Goal: Task Accomplishment & Management: Manage account settings

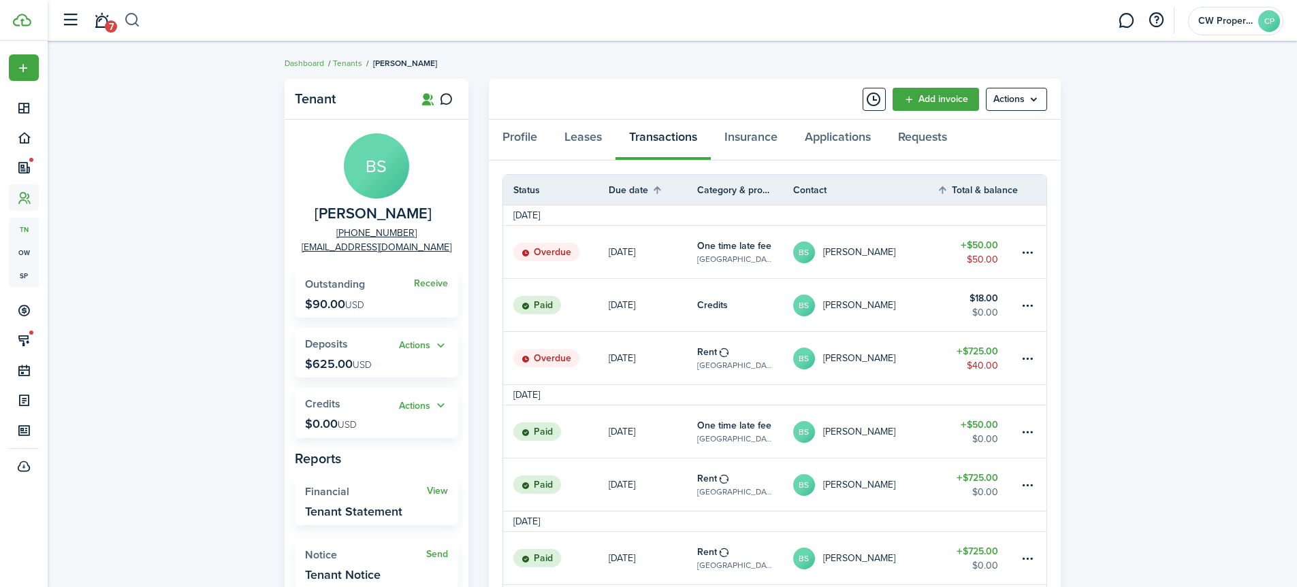
click at [130, 16] on button "button" at bounding box center [132, 20] width 17 height 23
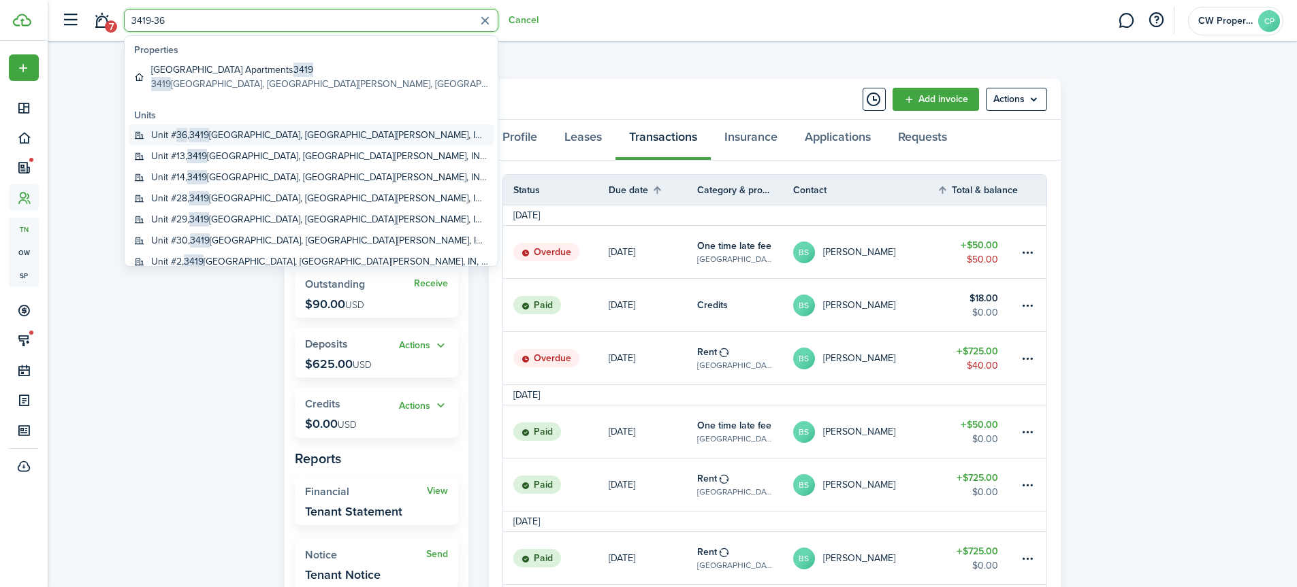
type input "3419-36"
click at [244, 133] on global-search-item-title "Unit # 36 , [STREET_ADDRESS][PERSON_NAME]" at bounding box center [319, 135] width 337 height 14
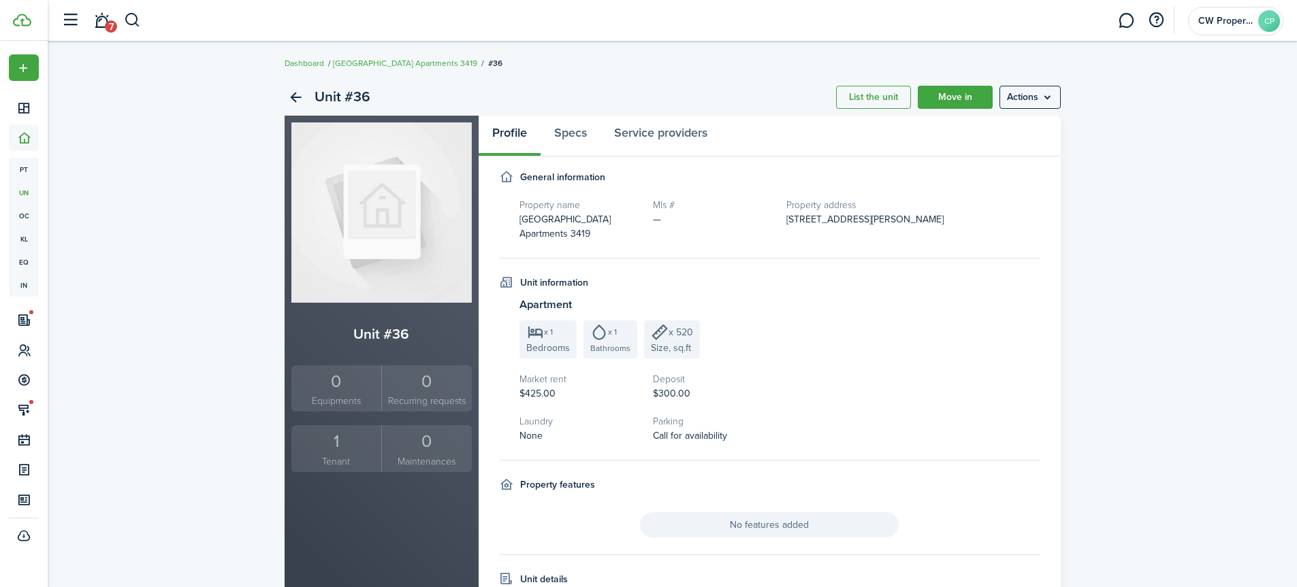
click at [333, 448] on div "1" at bounding box center [337, 442] width 84 height 26
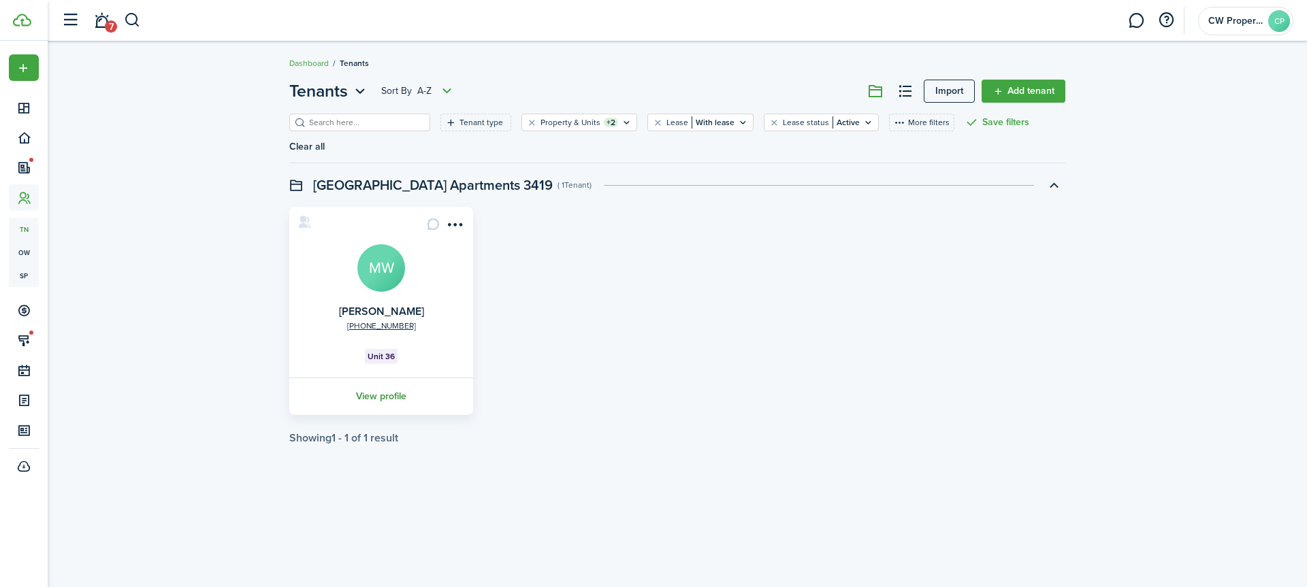
click at [382, 378] on link "View profile" at bounding box center [381, 396] width 188 height 37
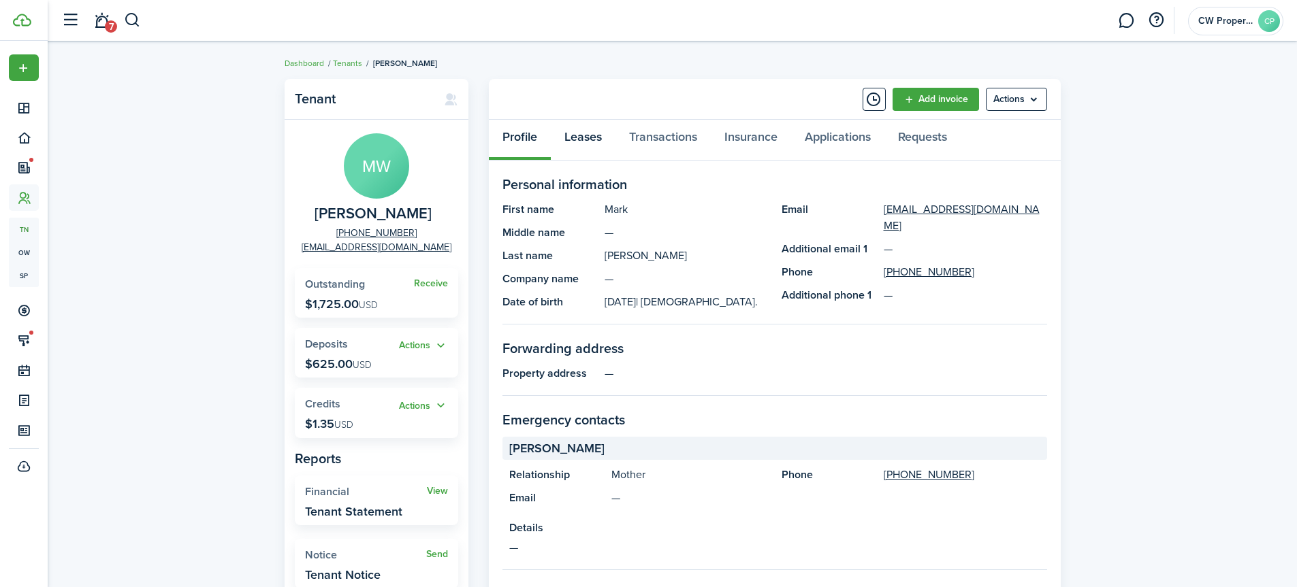
click at [586, 135] on link "Leases" at bounding box center [583, 140] width 65 height 41
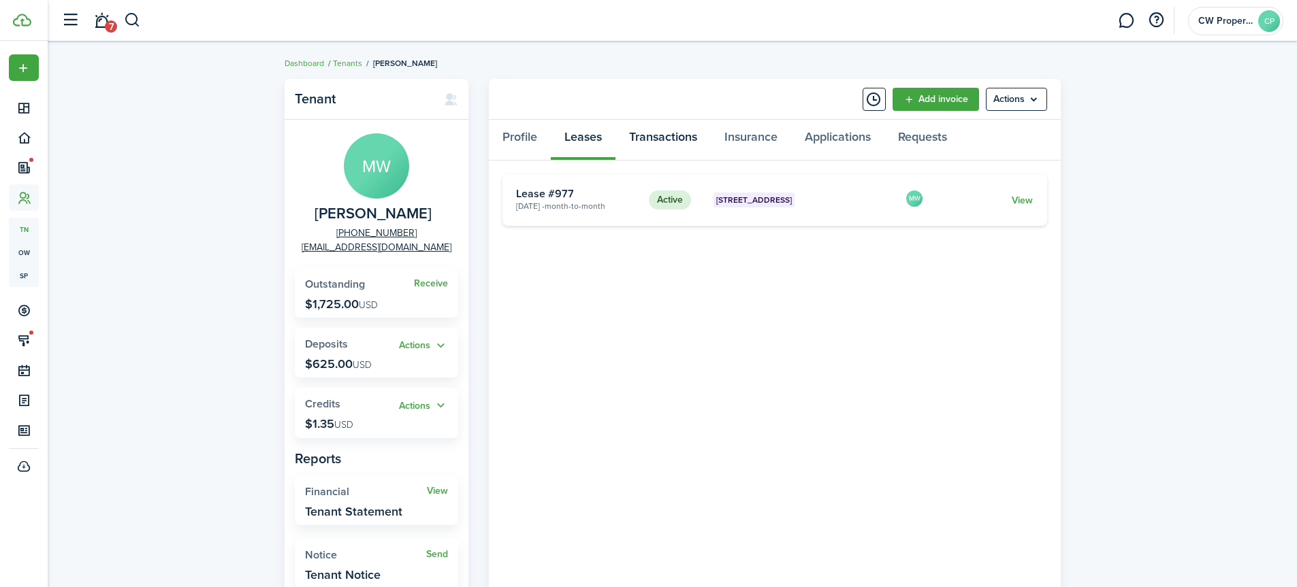
click at [663, 137] on link "Transactions" at bounding box center [662, 140] width 95 height 41
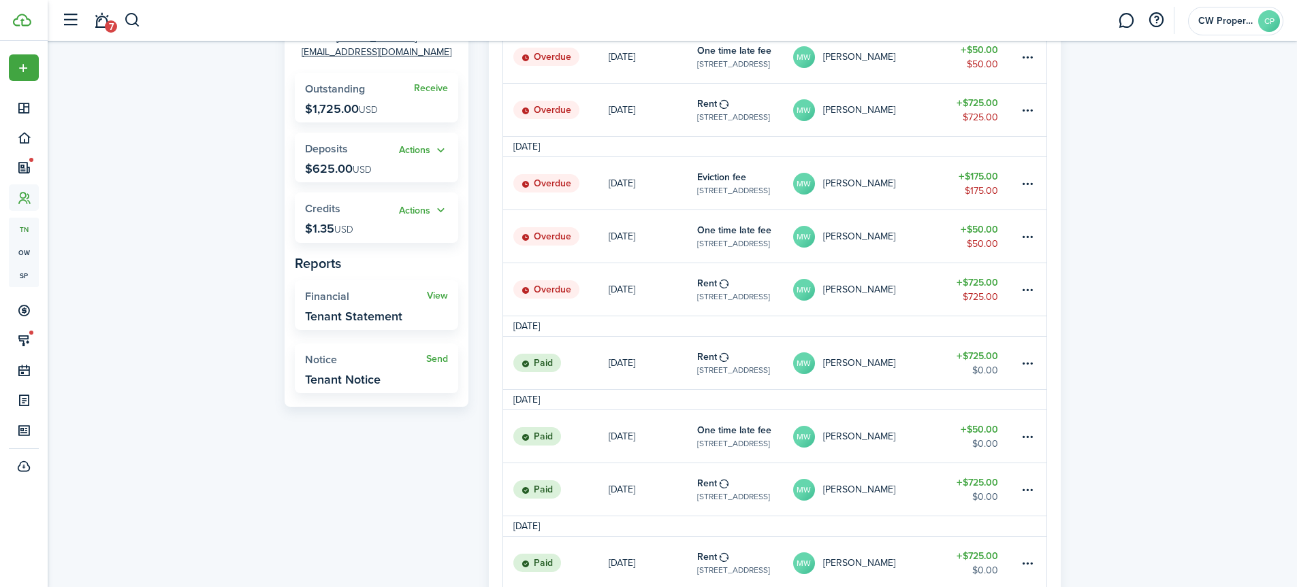
scroll to position [204, 0]
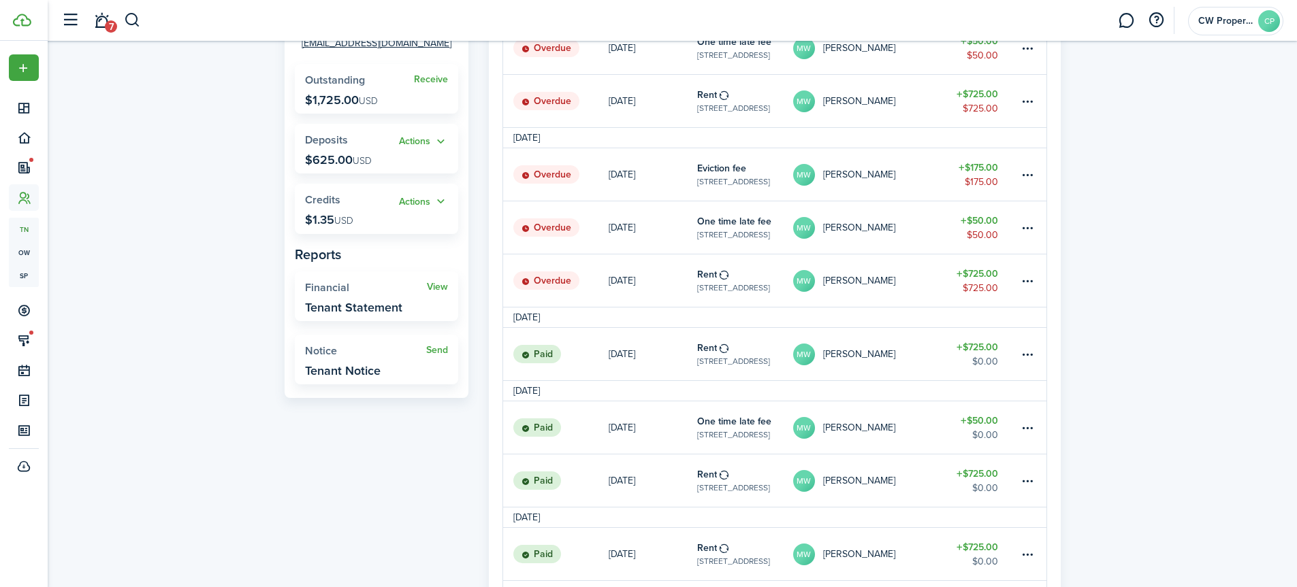
click at [734, 351] on link "Rent [GEOGRAPHIC_DATA] [STREET_ADDRESS]" at bounding box center [745, 354] width 96 height 52
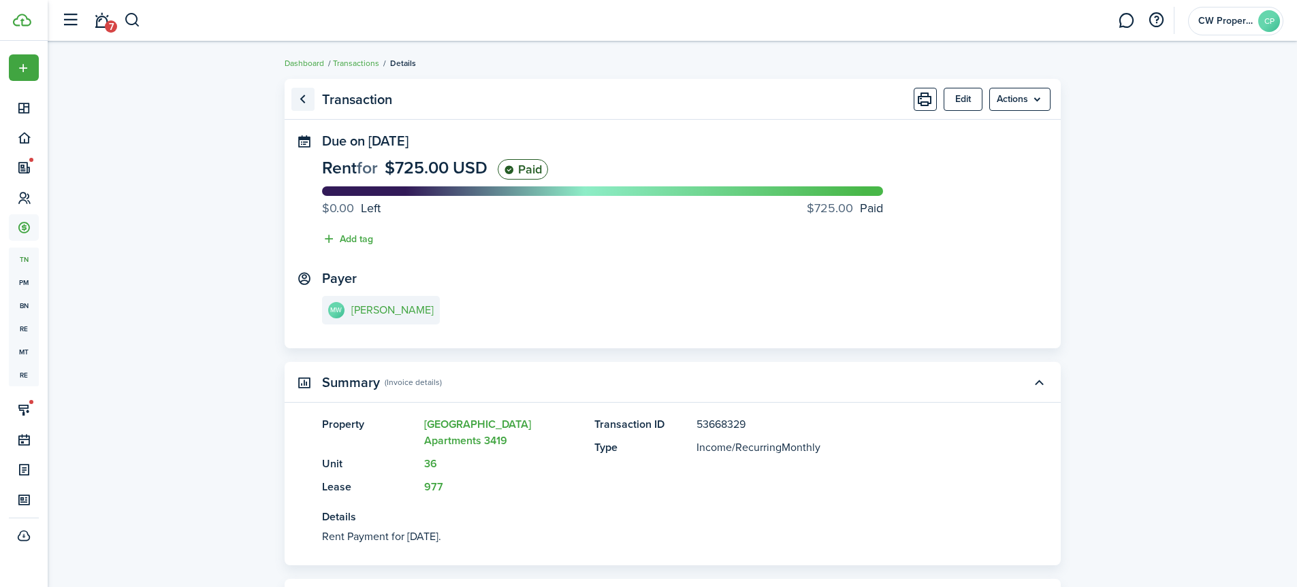
click at [306, 101] on link "Go back" at bounding box center [302, 99] width 23 height 23
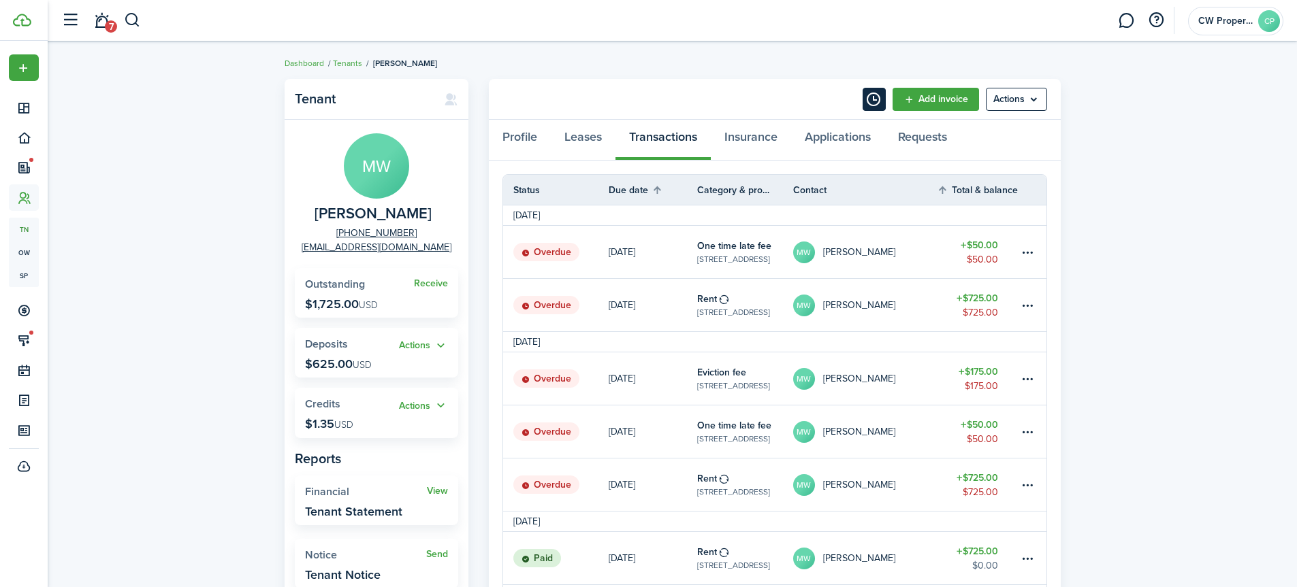
click at [868, 101] on button "Timeline" at bounding box center [873, 99] width 23 height 23
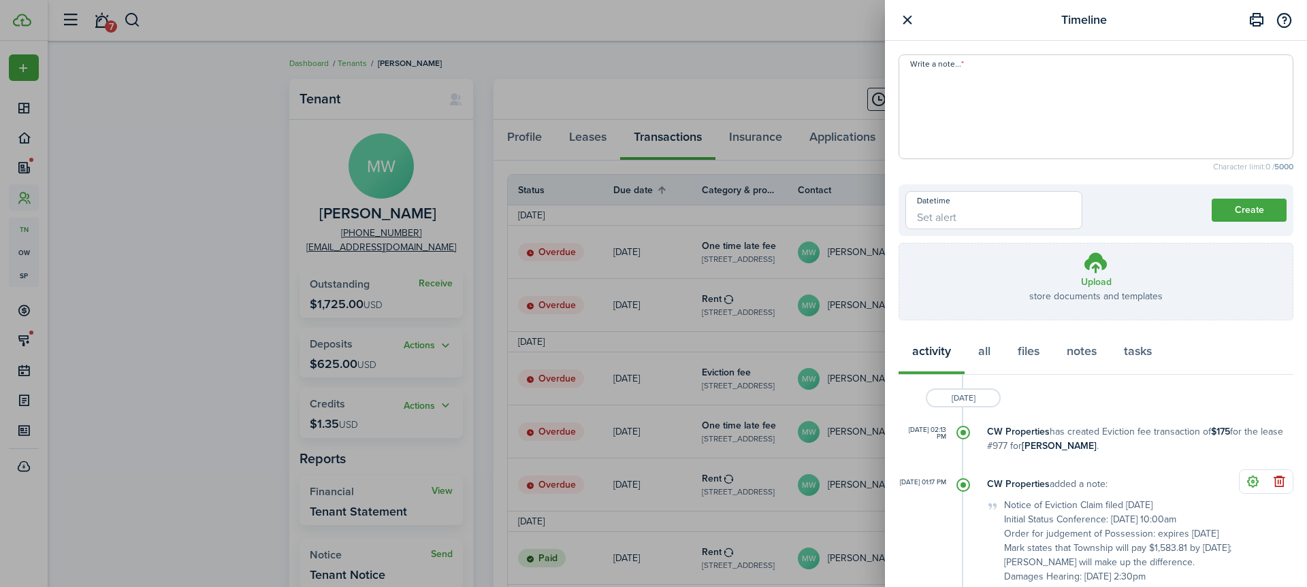
click at [929, 91] on textarea "Write a note..." at bounding box center [1095, 111] width 393 height 82
click at [1172, 98] on textarea "[DATE] is [PERSON_NAME]'s appointment with Township. Just completed the Shelter…" at bounding box center [1095, 111] width 393 height 82
click at [958, 76] on textarea "[DATE] is [PERSON_NAME]'s appointment with Township. Just completed the Shelter…" at bounding box center [1095, 111] width 393 height 82
click at [1177, 94] on textarea "[DATE] is [PERSON_NAME]'s appointment with Township. Just completed the Shelter…" at bounding box center [1095, 111] width 393 height 82
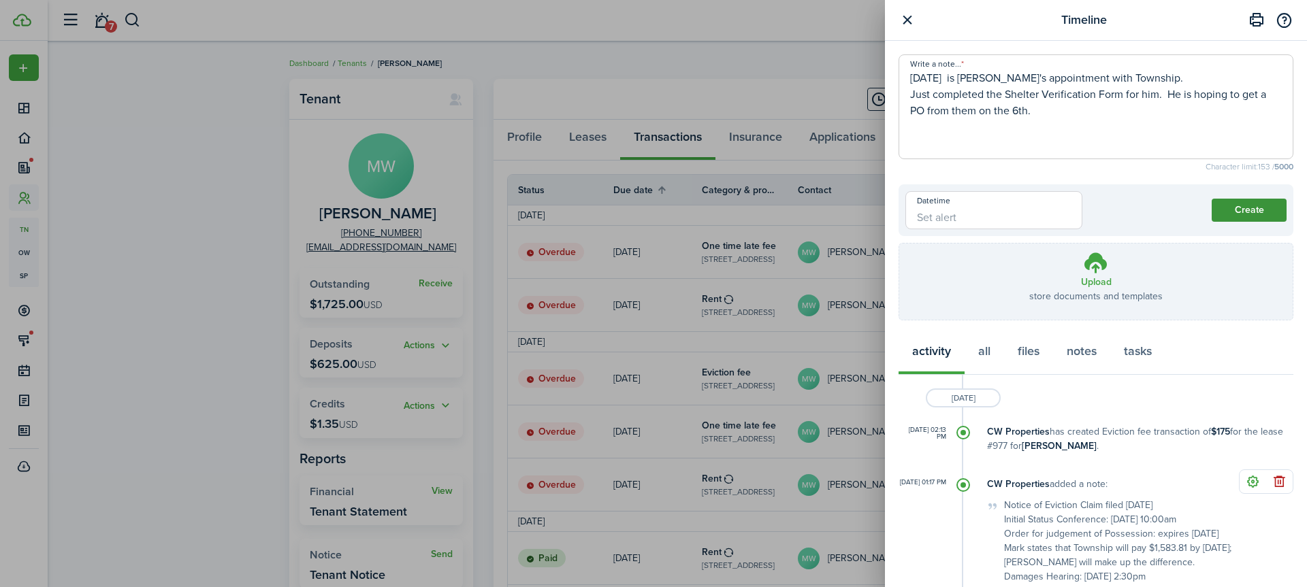
type textarea "[DATE] is [PERSON_NAME]'s appointment with Township. Just completed the Shelter…"
click at [1239, 210] on button "Create" at bounding box center [1248, 210] width 75 height 23
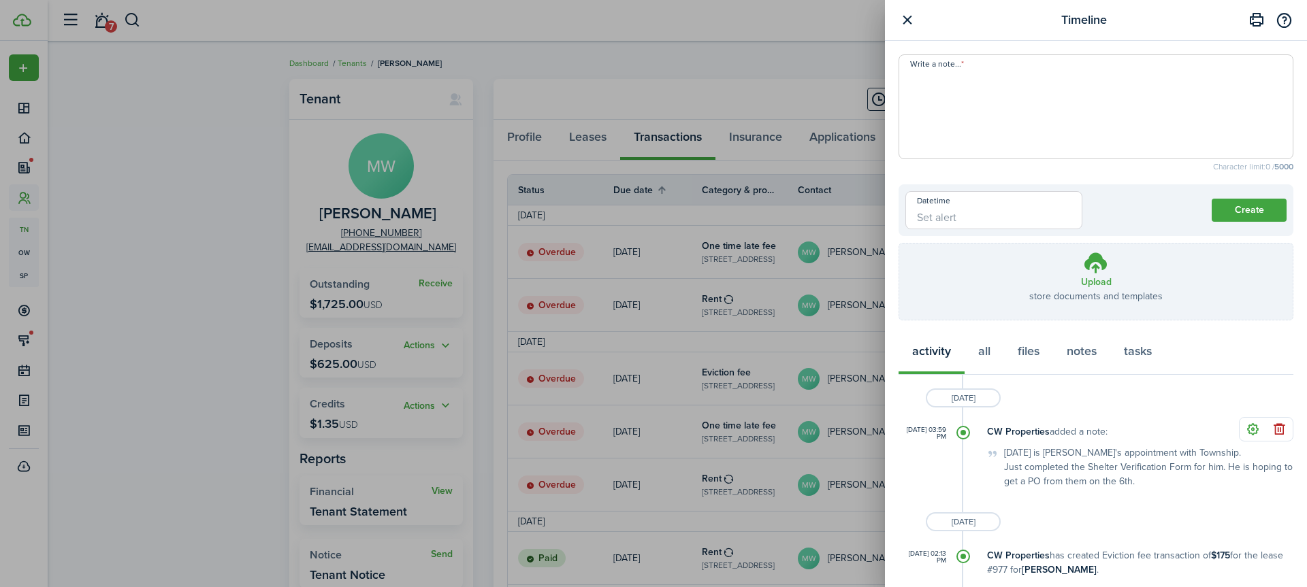
click at [909, 17] on button "button" at bounding box center [906, 20] width 17 height 17
